Goal: Transaction & Acquisition: Purchase product/service

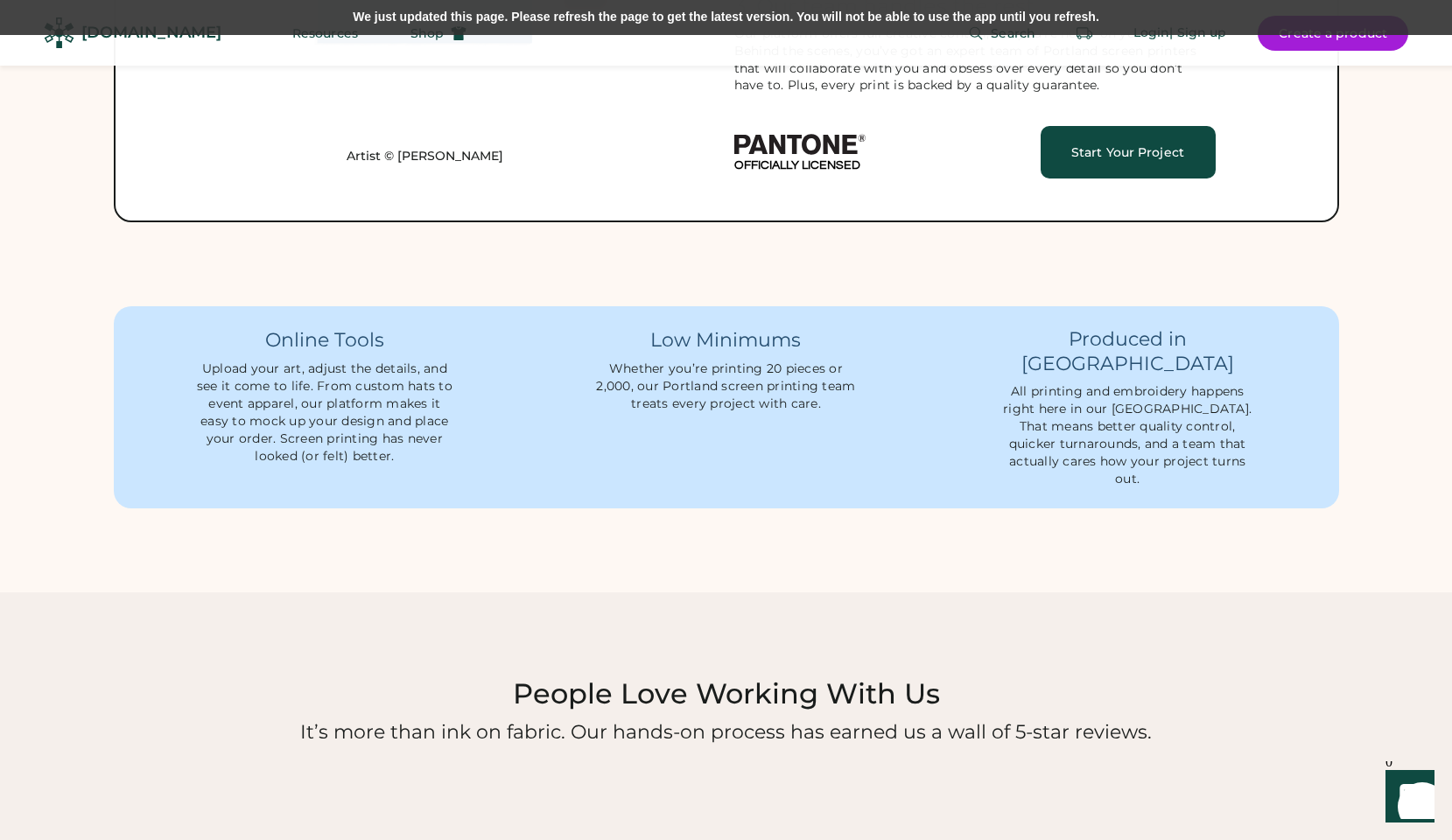
scroll to position [1351, 0]
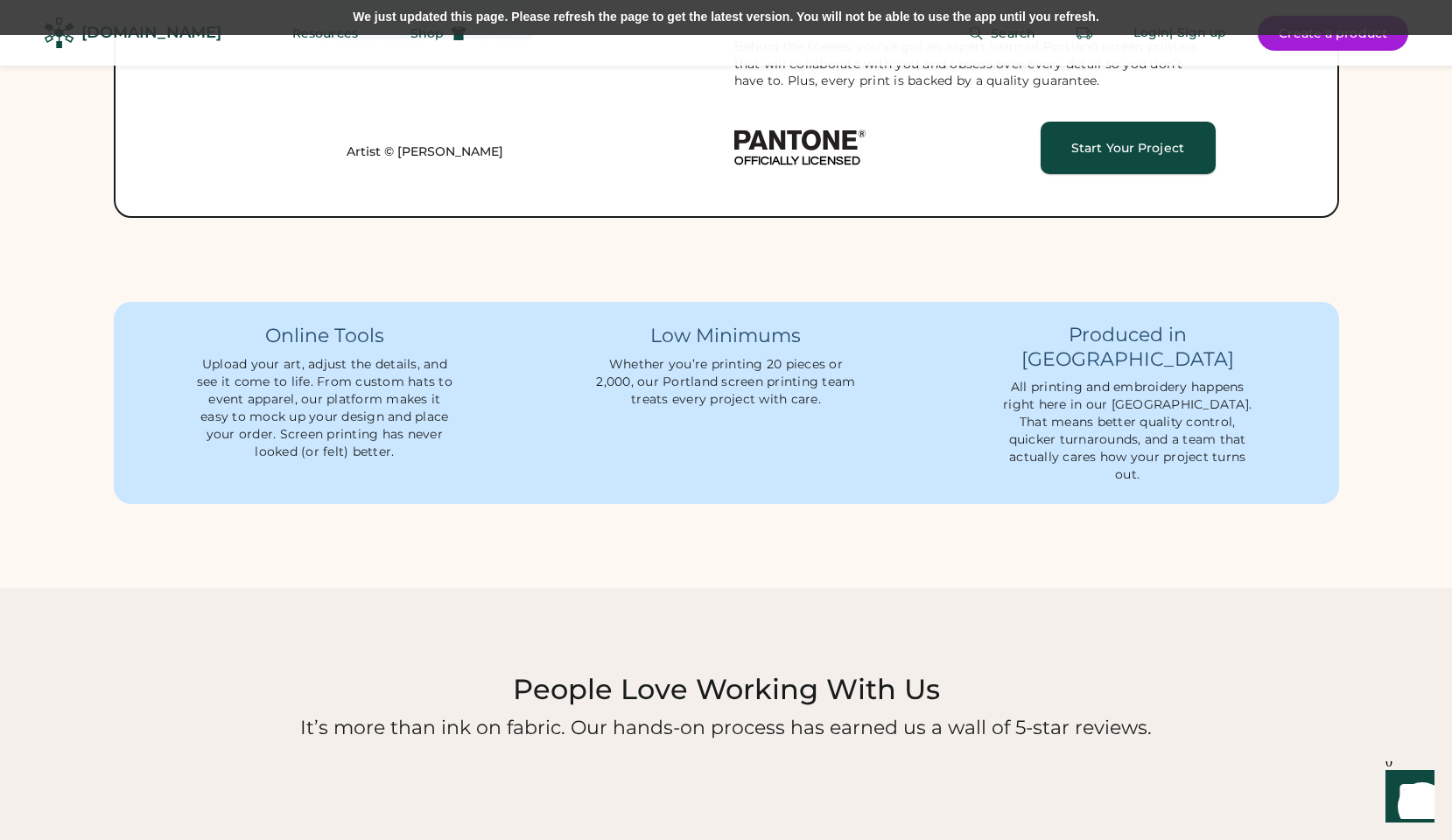
click at [1095, 142] on div "Start Your Project" at bounding box center [1128, 148] width 133 height 12
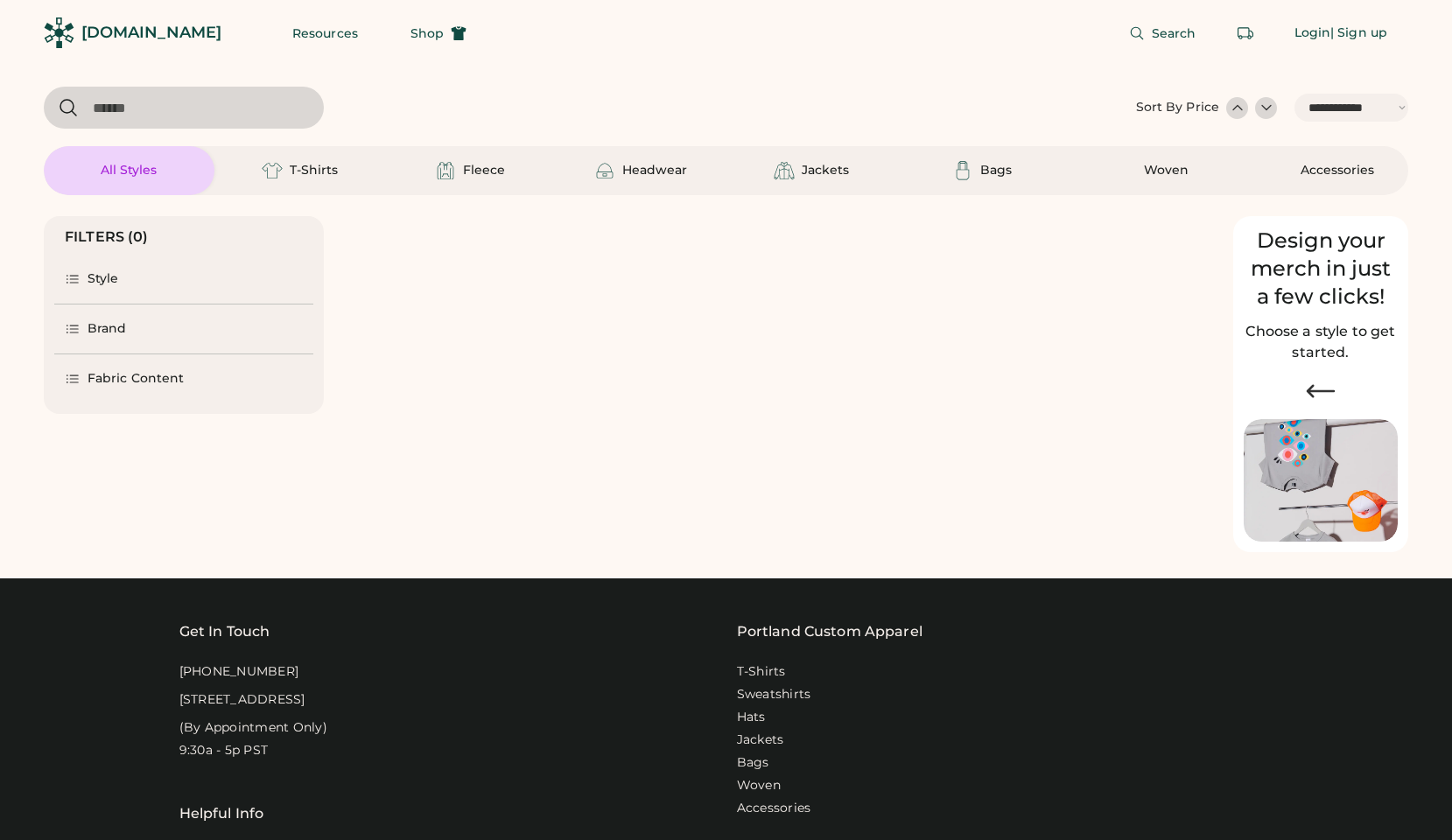
select select "*****"
select select "*"
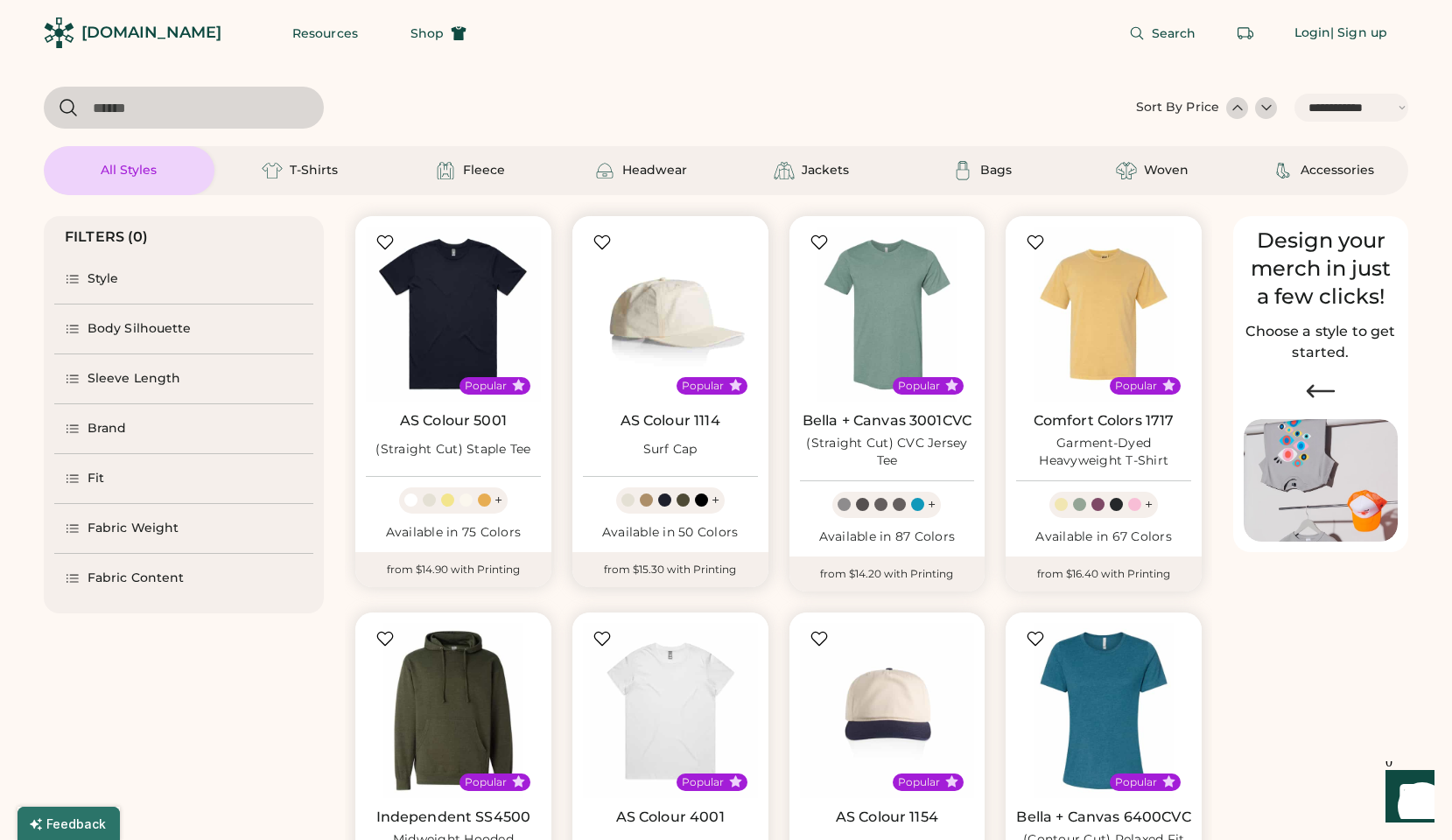
click at [661, 319] on img at bounding box center [670, 314] width 175 height 175
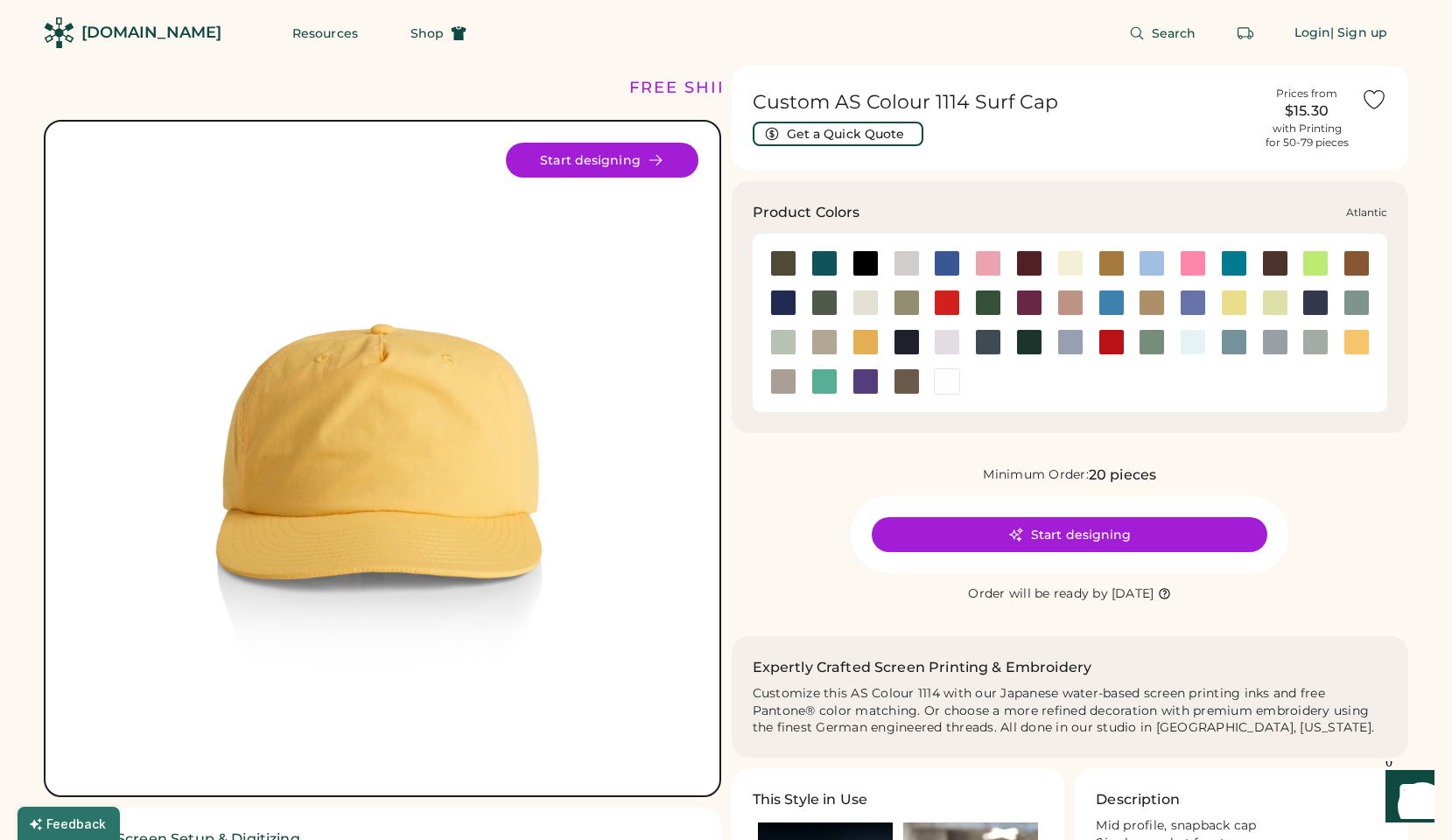
click at [823, 262] on div at bounding box center [824, 264] width 26 height 26
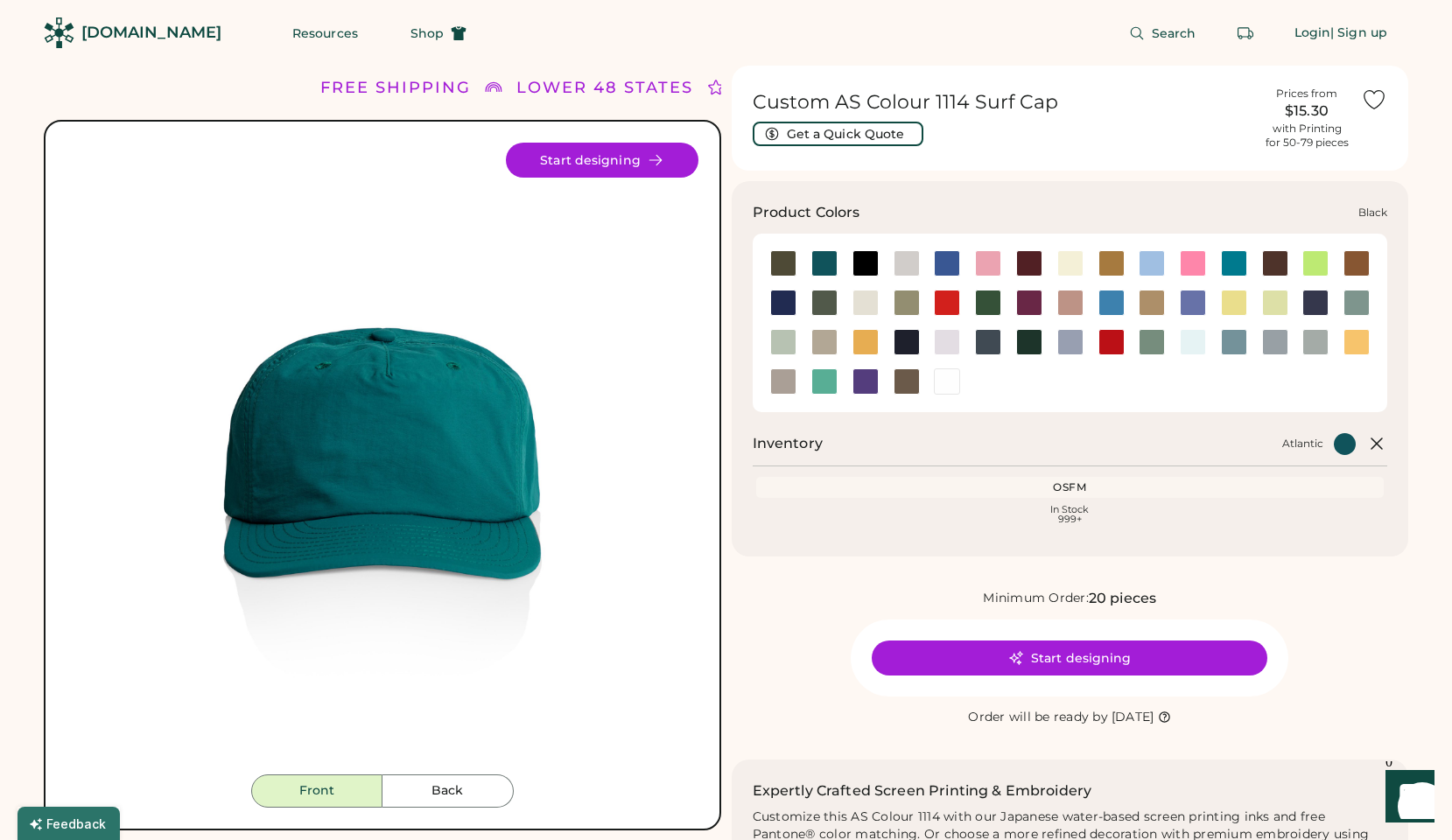
click at [867, 264] on div at bounding box center [865, 264] width 26 height 26
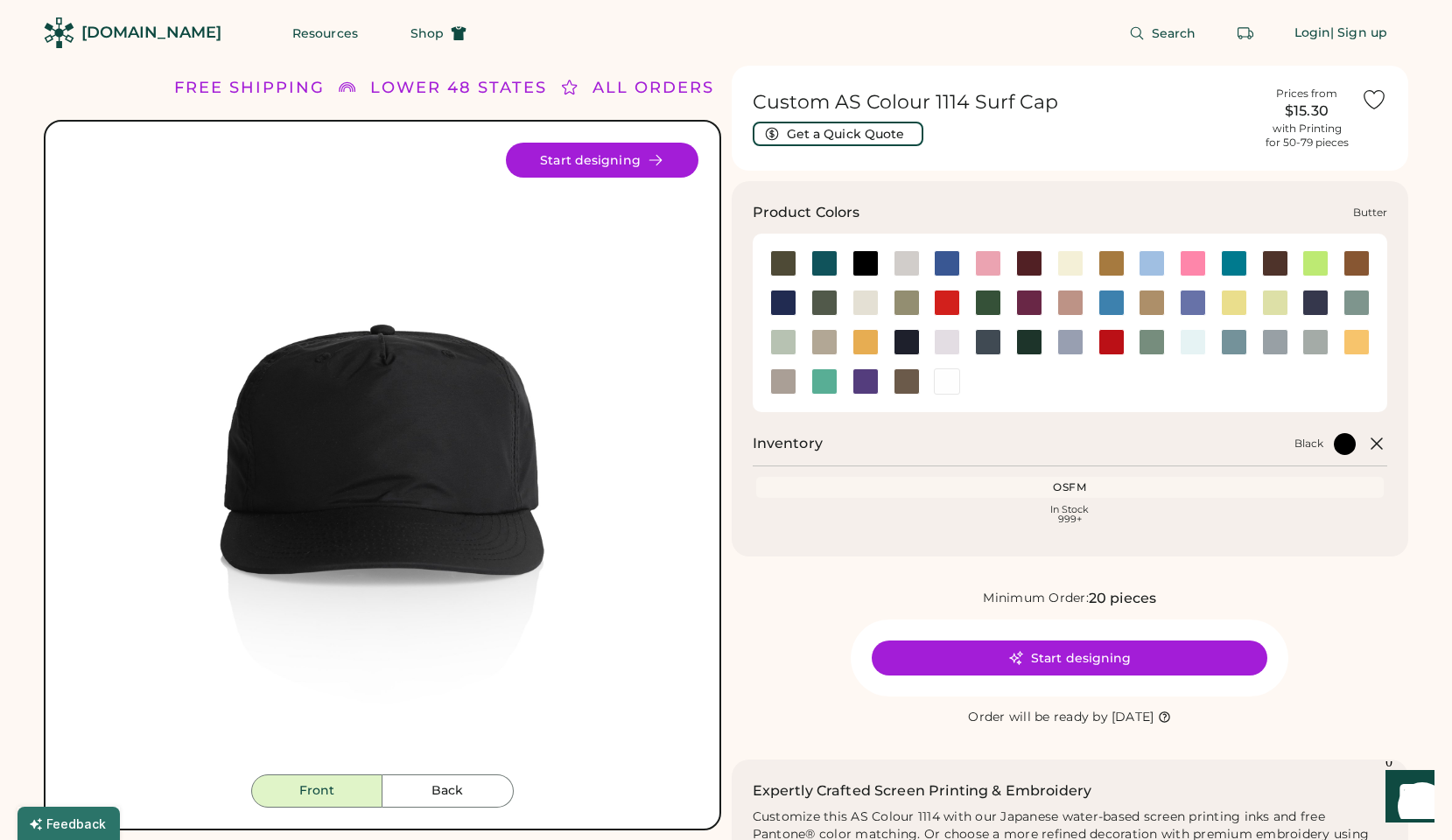
click at [1067, 262] on div at bounding box center [1070, 264] width 26 height 26
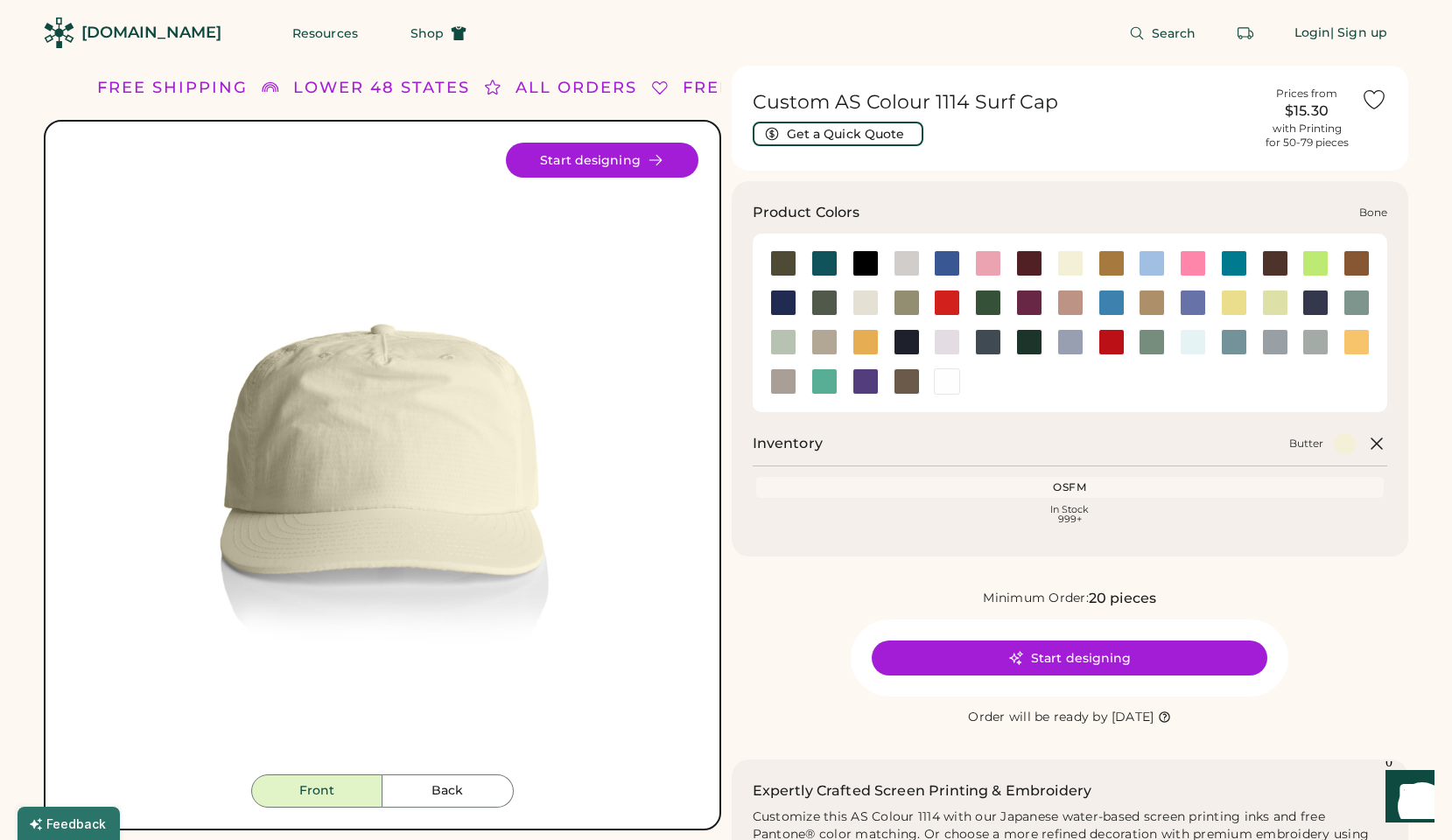
click at [905, 267] on div at bounding box center [907, 264] width 26 height 26
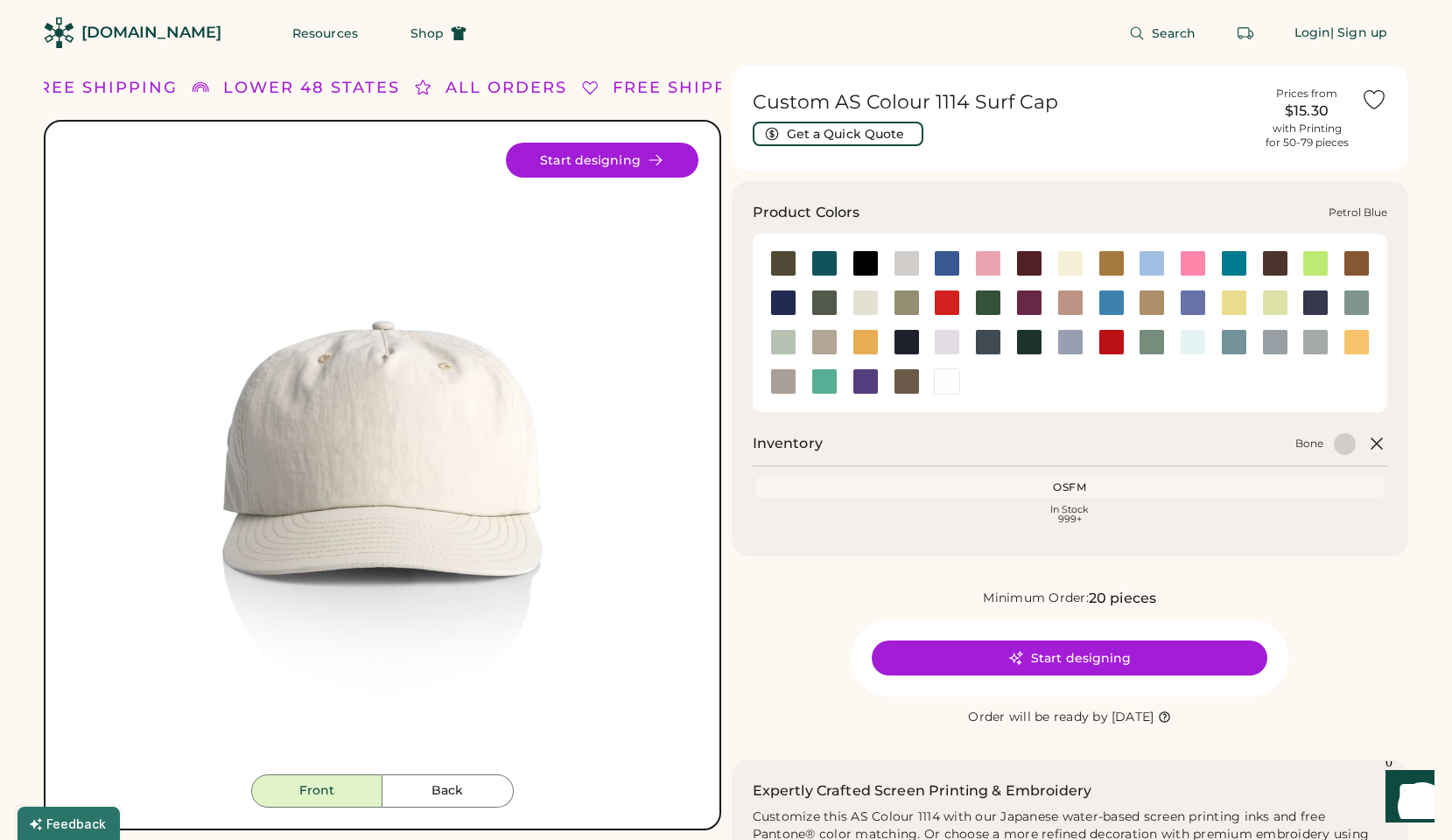
click at [990, 343] on div at bounding box center [988, 342] width 26 height 26
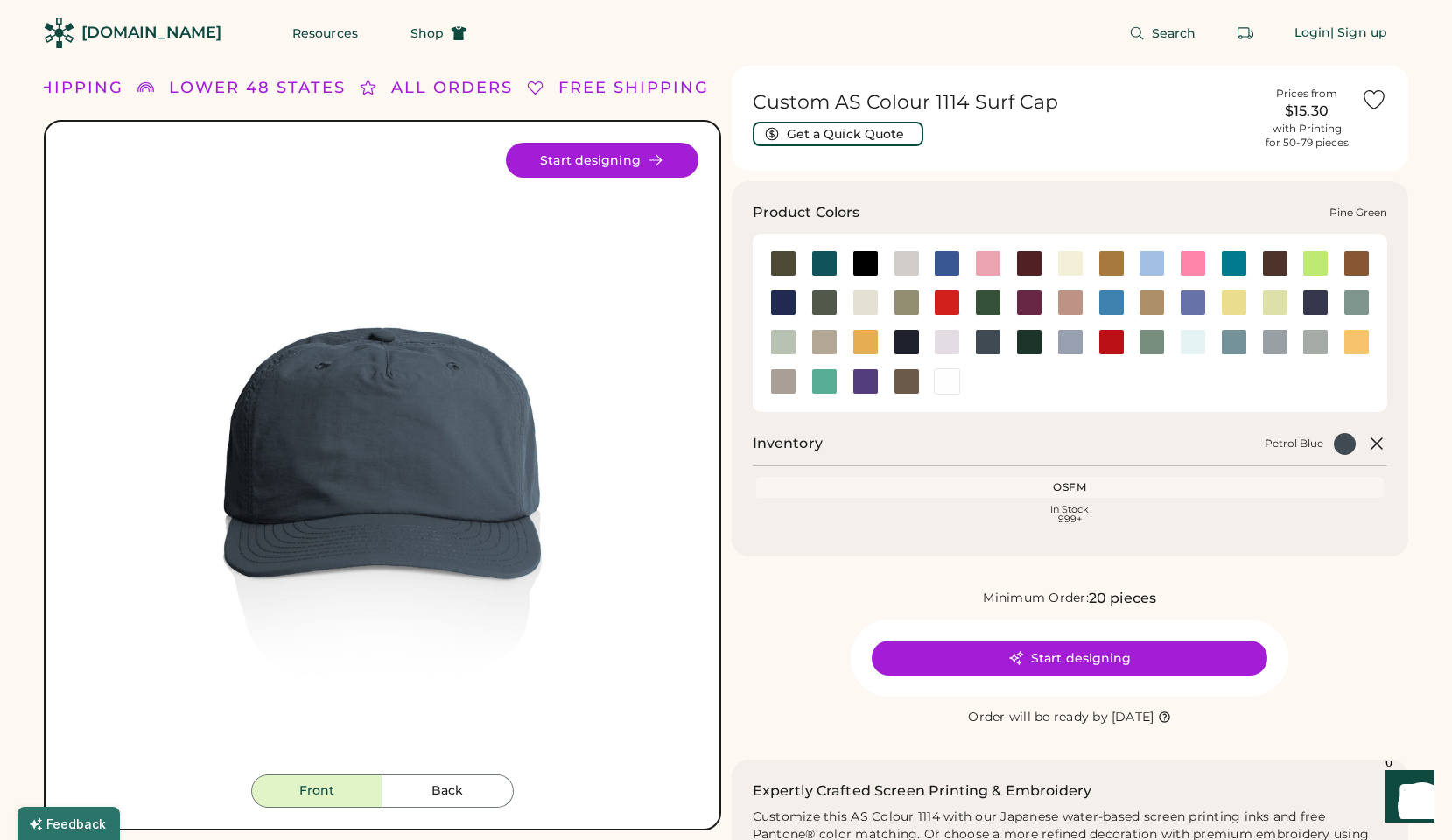
click at [1025, 343] on div at bounding box center [1029, 342] width 26 height 26
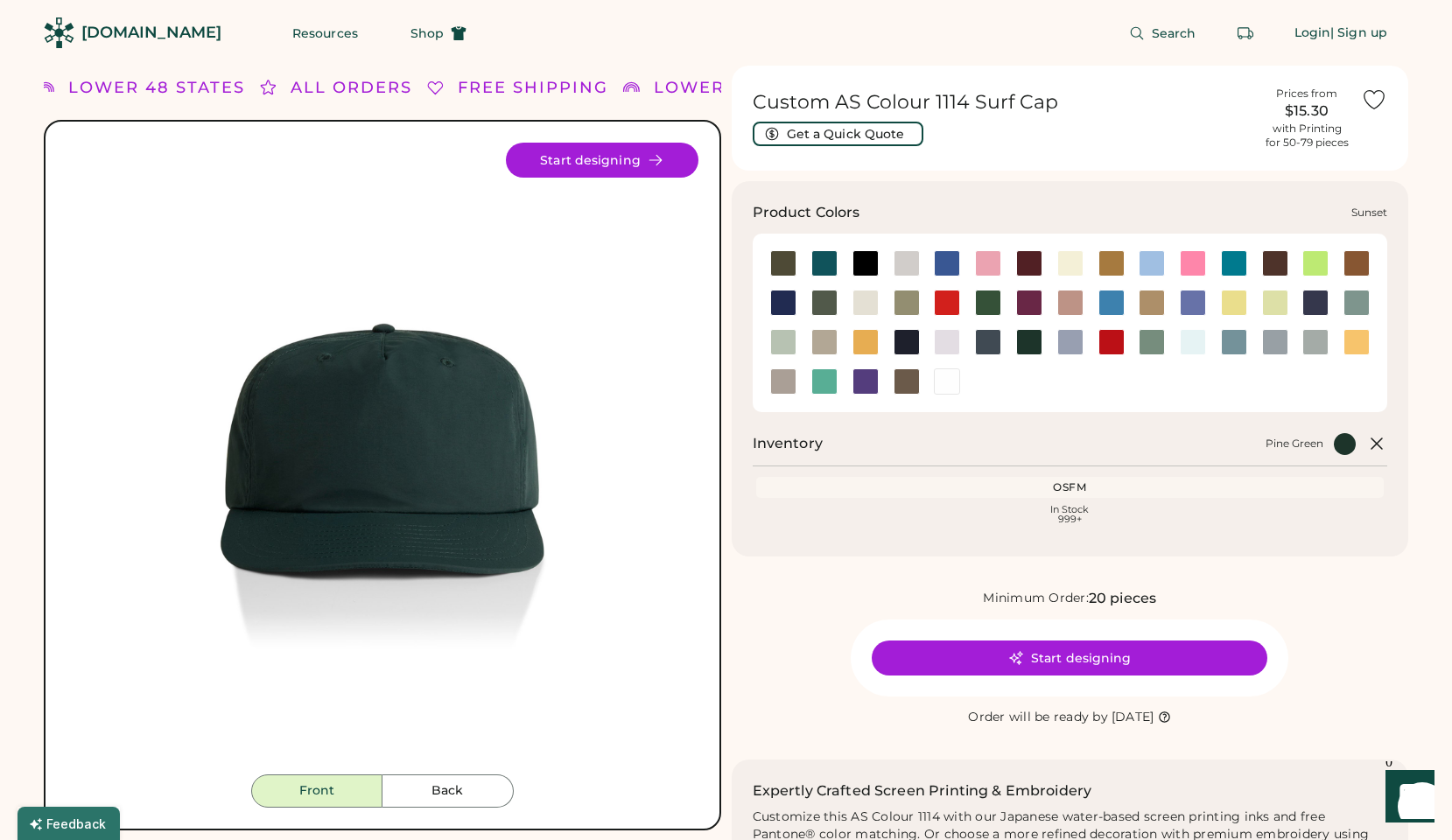
click at [1354, 339] on div at bounding box center [1357, 342] width 26 height 26
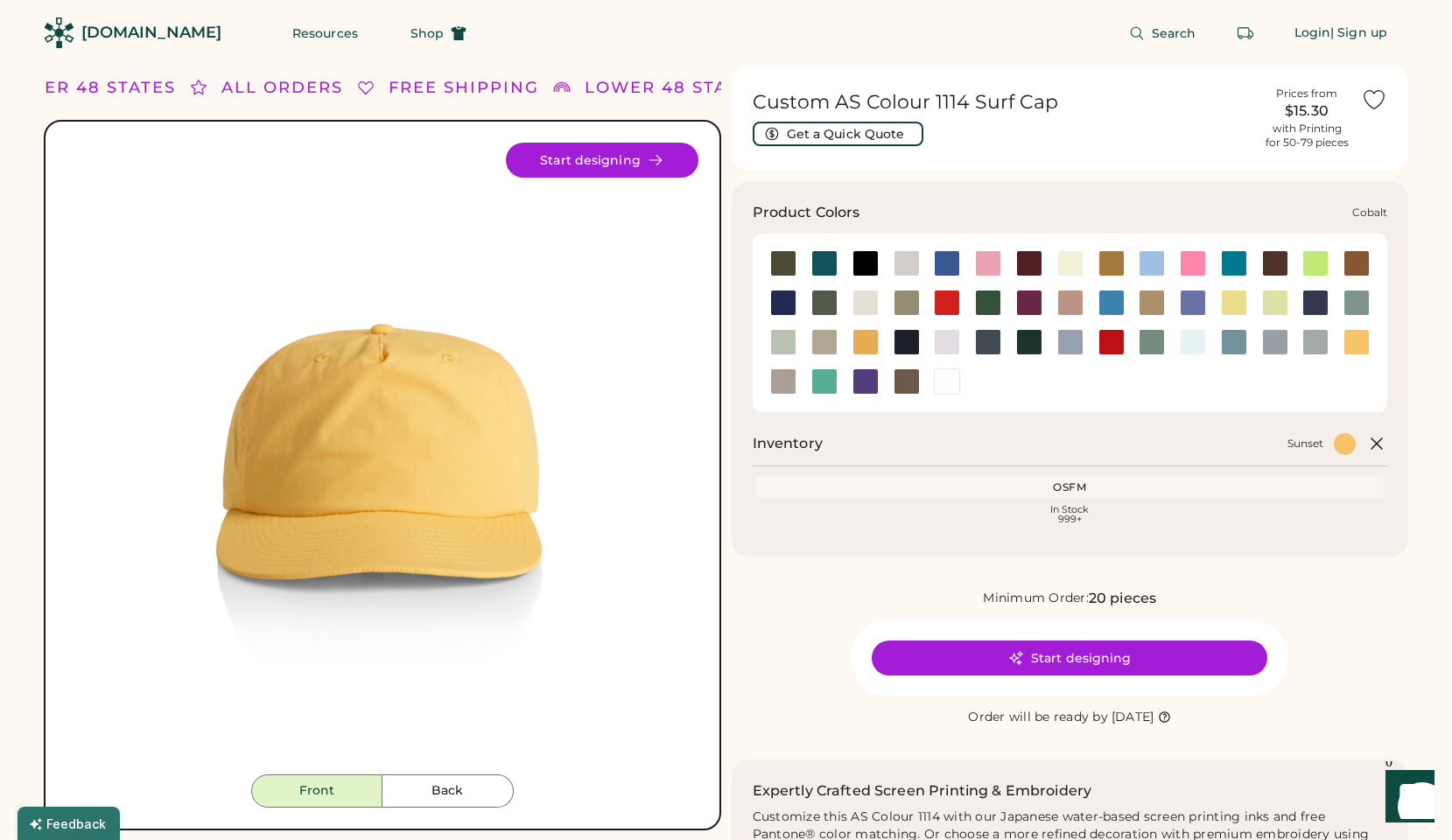
click at [784, 301] on div at bounding box center [783, 303] width 26 height 26
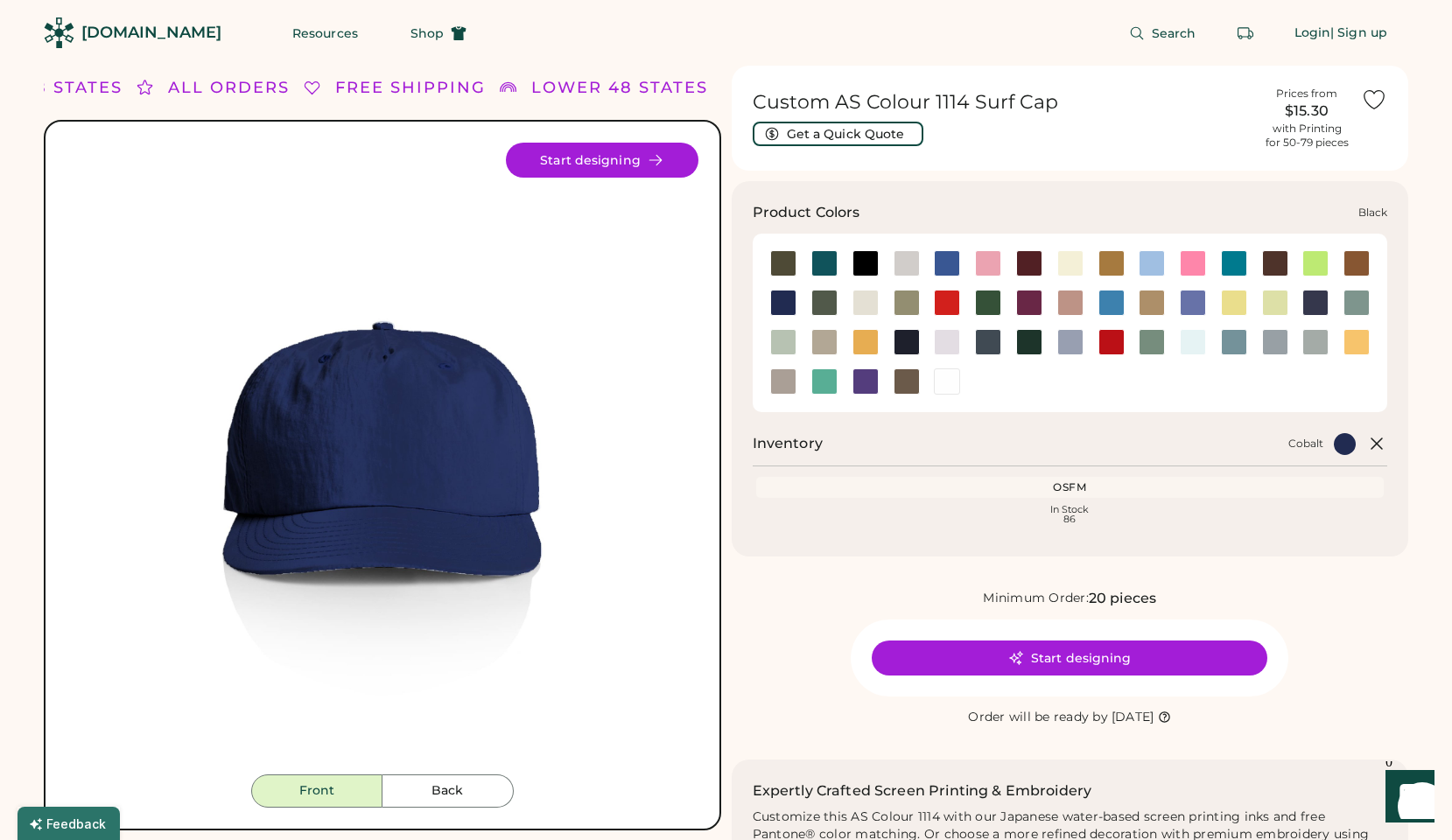
click at [867, 267] on div at bounding box center [865, 264] width 26 height 26
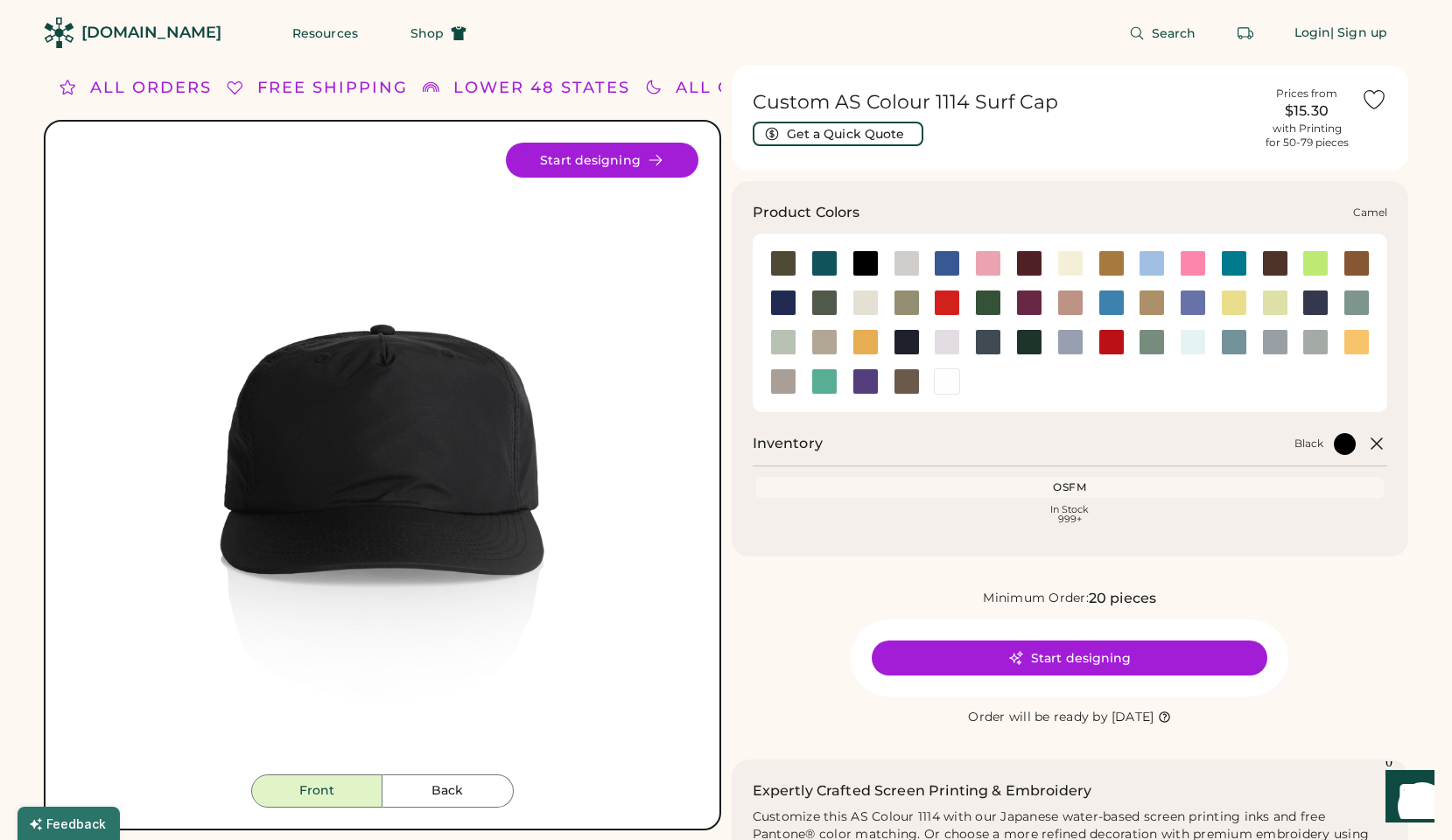
click at [1108, 258] on div at bounding box center [1112, 264] width 26 height 26
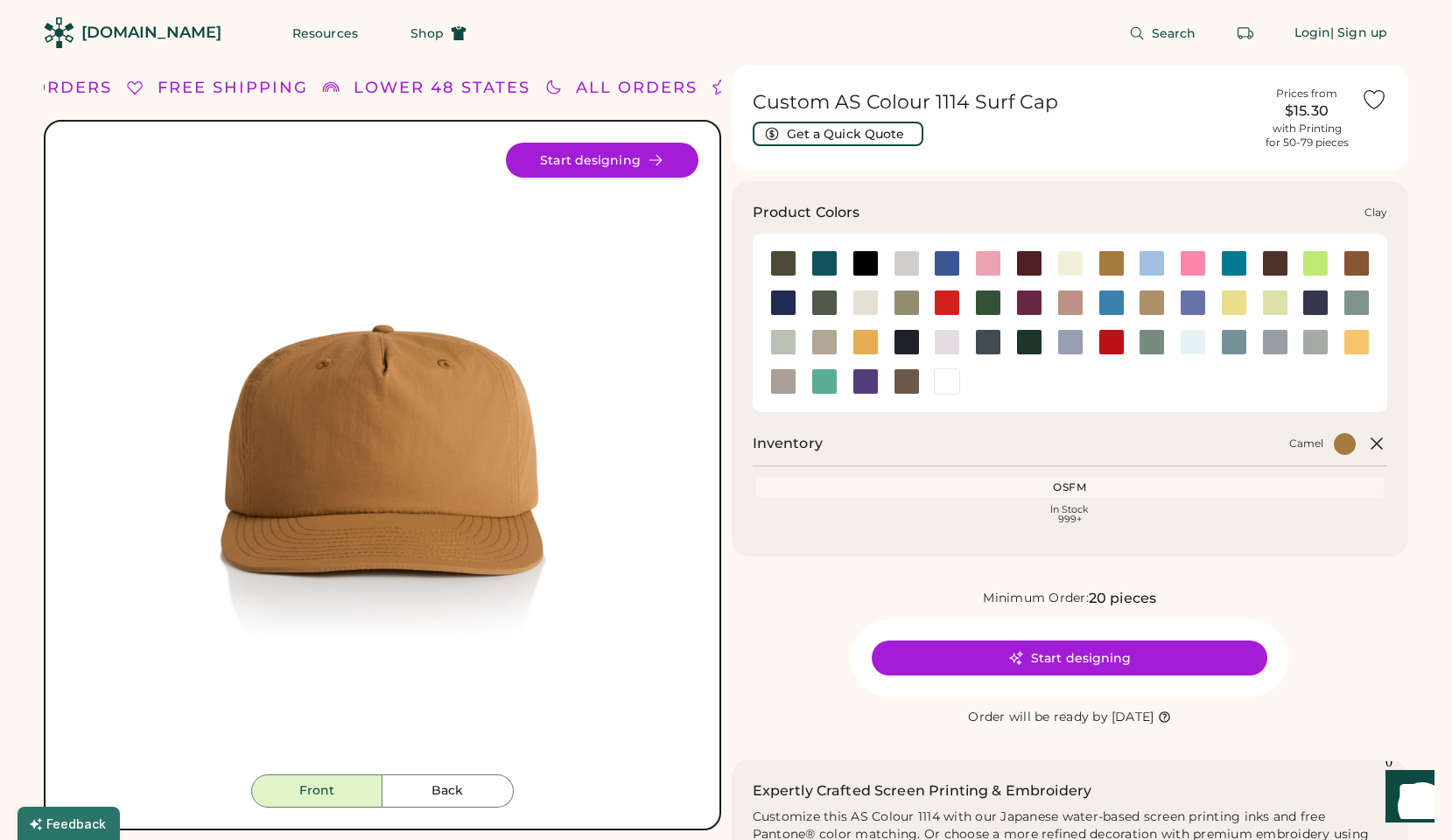
click at [1360, 256] on div at bounding box center [1357, 264] width 26 height 26
